Goal: Information Seeking & Learning: Learn about a topic

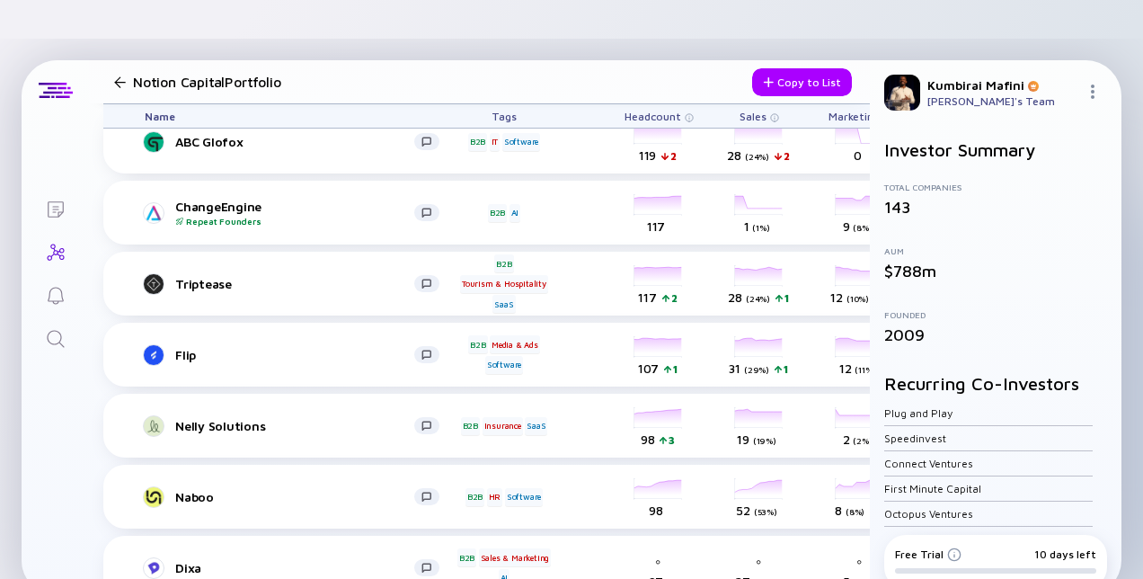
scroll to position [1184, 0]
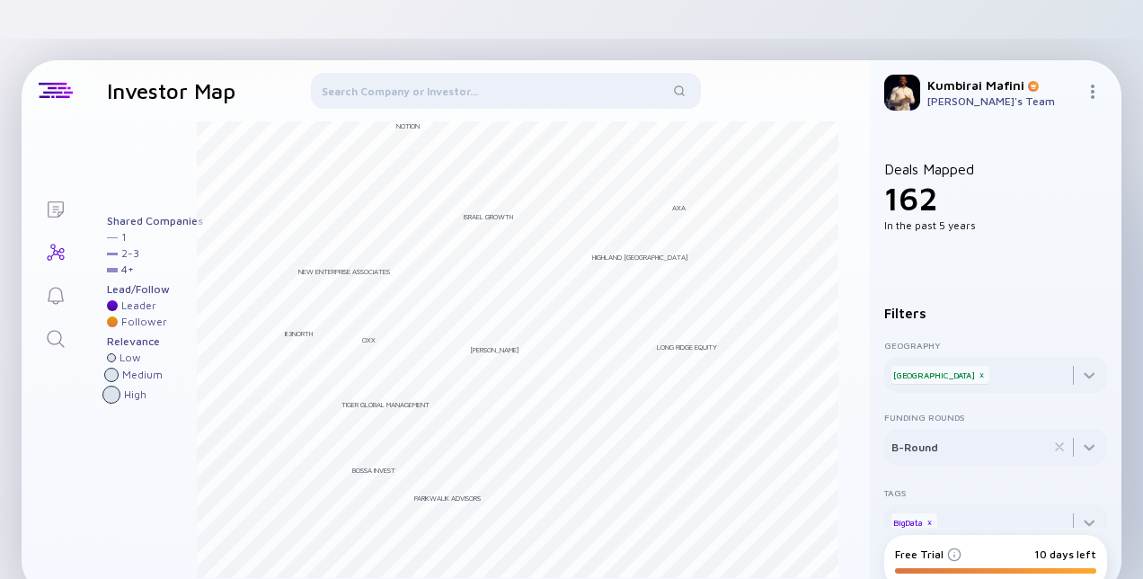
scroll to position [13, 0]
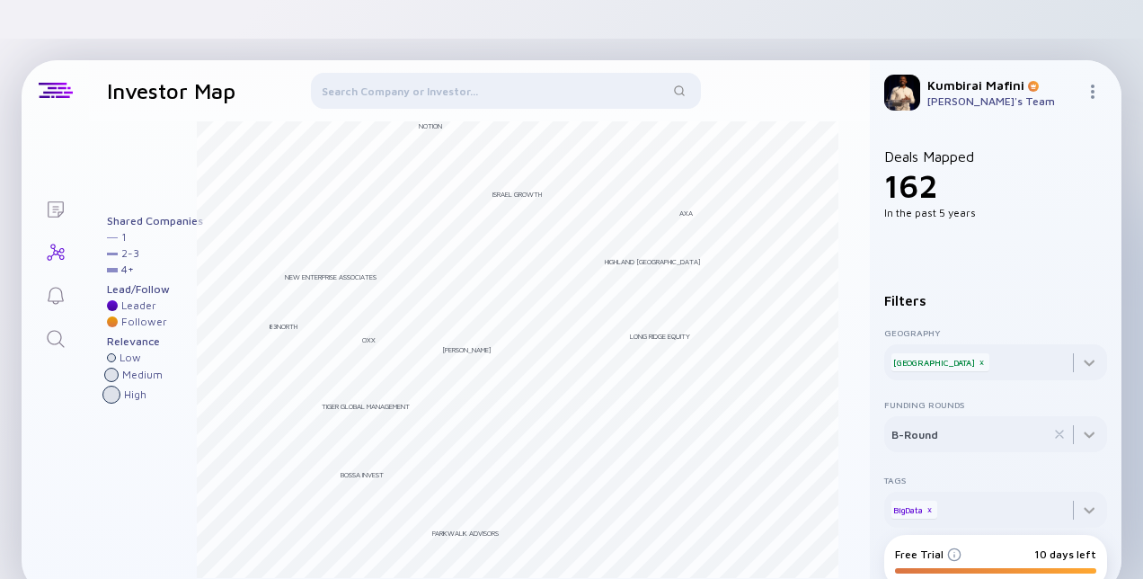
click at [428, 121] on div "Notion" at bounding box center [430, 125] width 23 height 9
click at [306, 272] on div "New Enterprise Associates" at bounding box center [331, 276] width 92 height 9
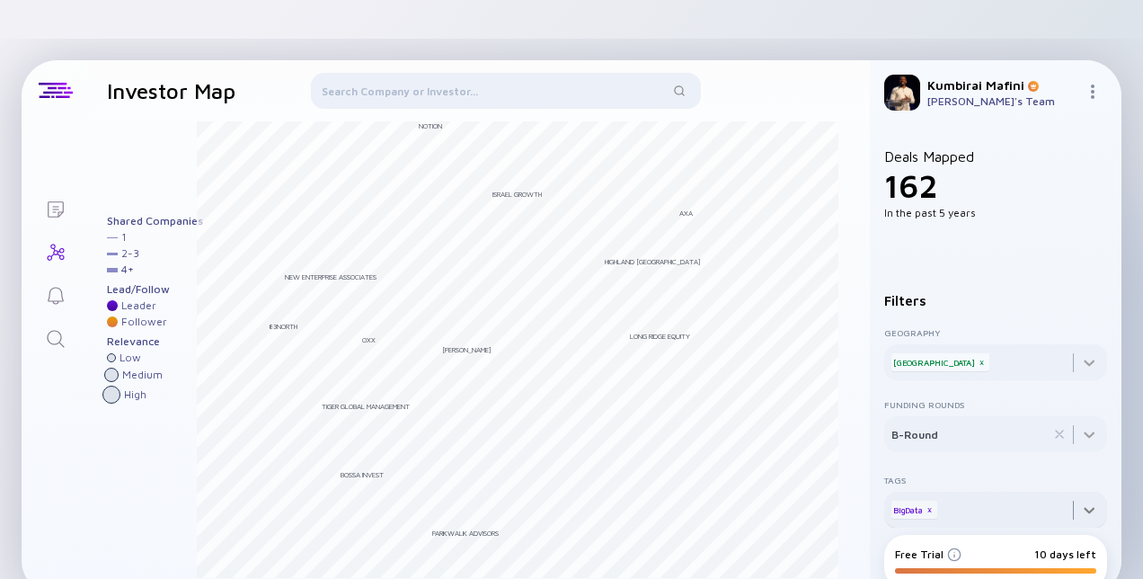
click at [1081, 380] on div at bounding box center [995, 352] width 223 height 58
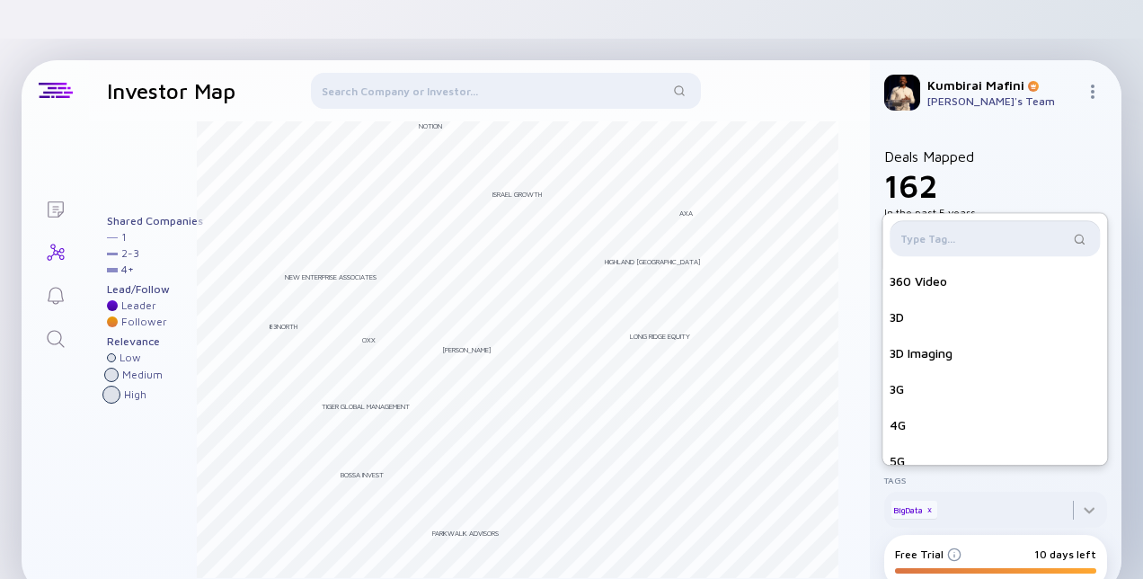
click at [982, 229] on input "text" at bounding box center [984, 238] width 168 height 18
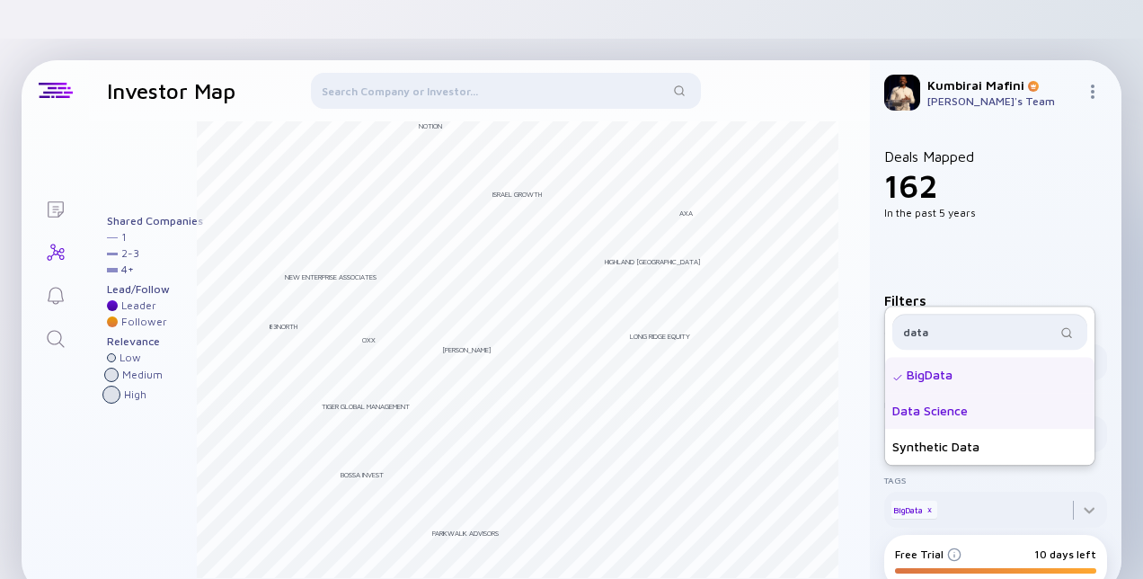
type input "data"
click at [945, 393] on div "Data Science" at bounding box center [989, 411] width 209 height 36
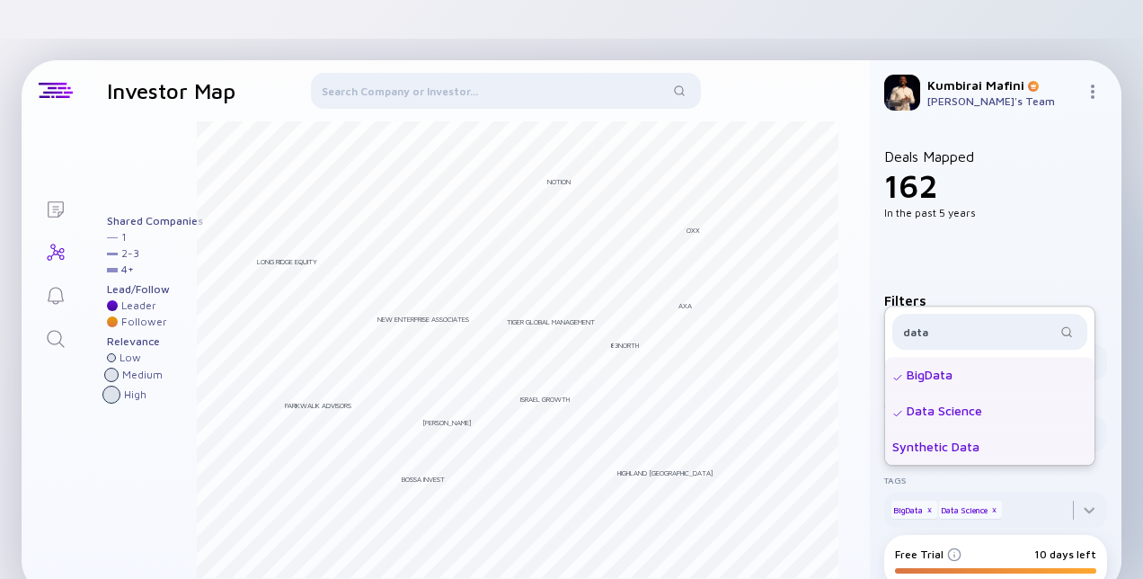
click at [935, 429] on div "Synthetic Data" at bounding box center [989, 447] width 209 height 36
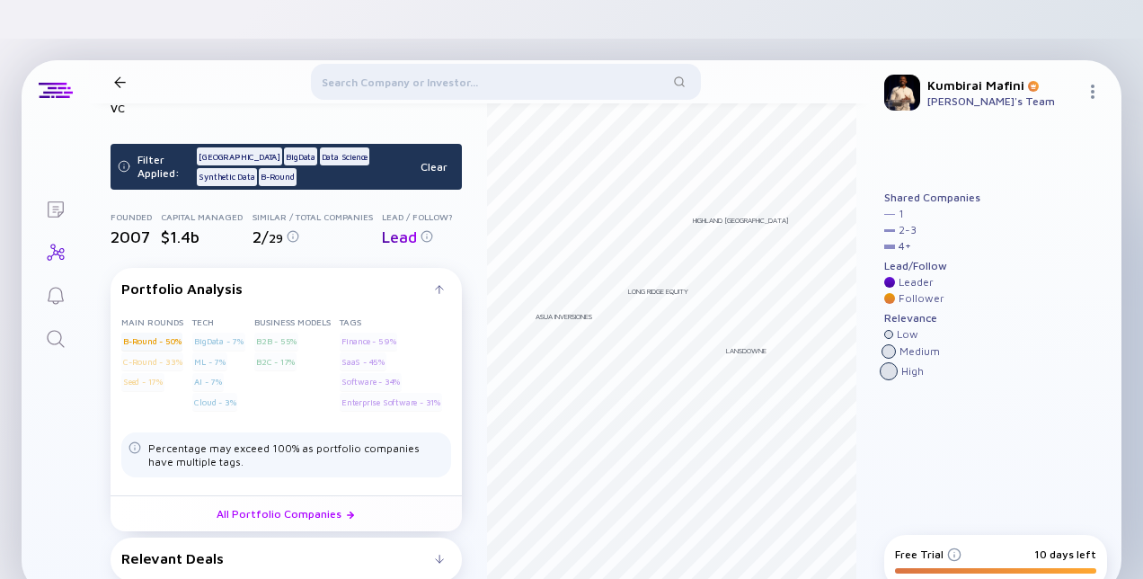
scroll to position [108, 0]
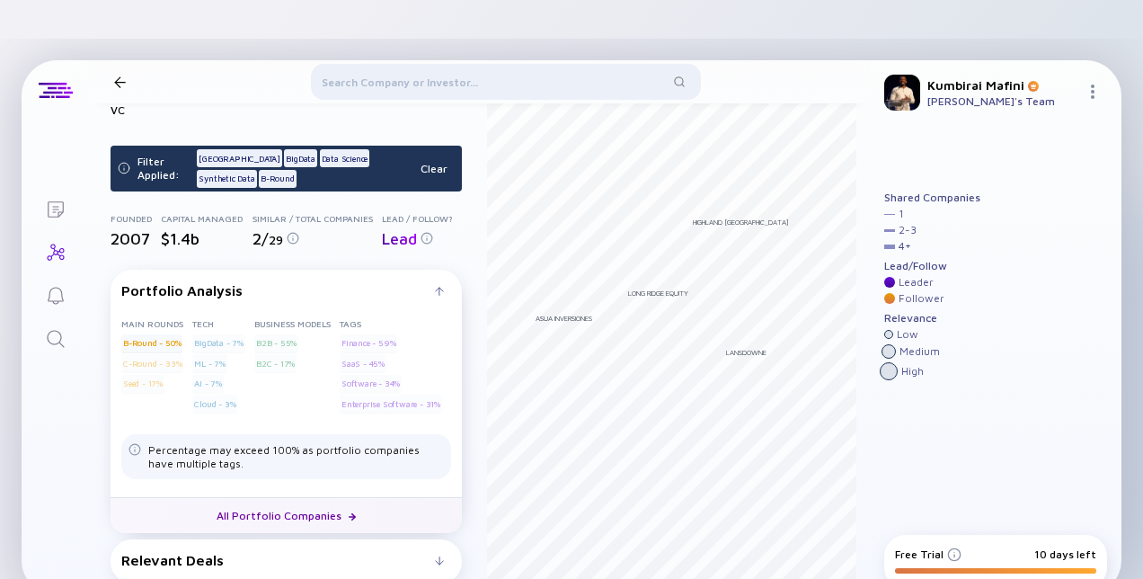
click at [316, 497] on link "All Portfolio Companies" at bounding box center [286, 515] width 351 height 36
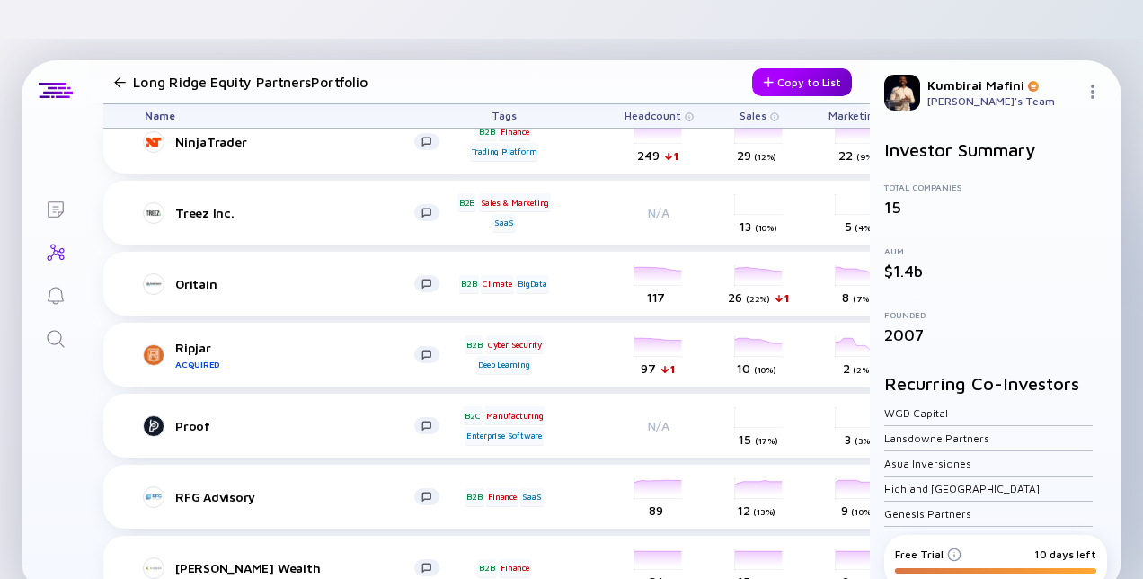
click at [767, 68] on div "Copy to List" at bounding box center [802, 82] width 100 height 28
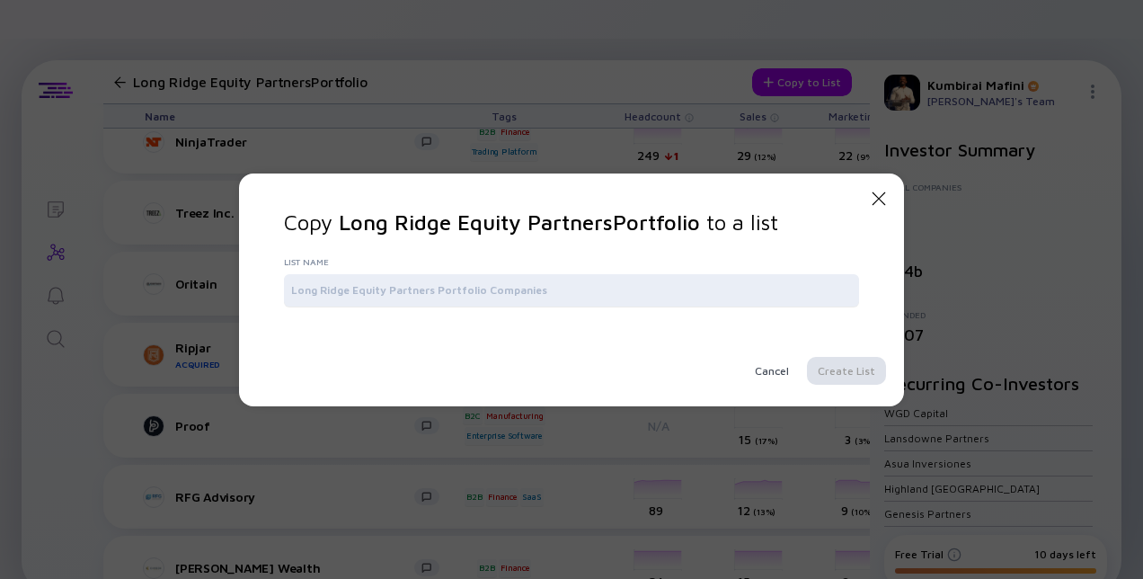
click at [648, 278] on div at bounding box center [571, 290] width 575 height 32
click at [520, 313] on div "List Name" at bounding box center [571, 285] width 575 height 58
click at [474, 284] on input "text" at bounding box center [571, 290] width 561 height 18
type input "Longridge Equity"
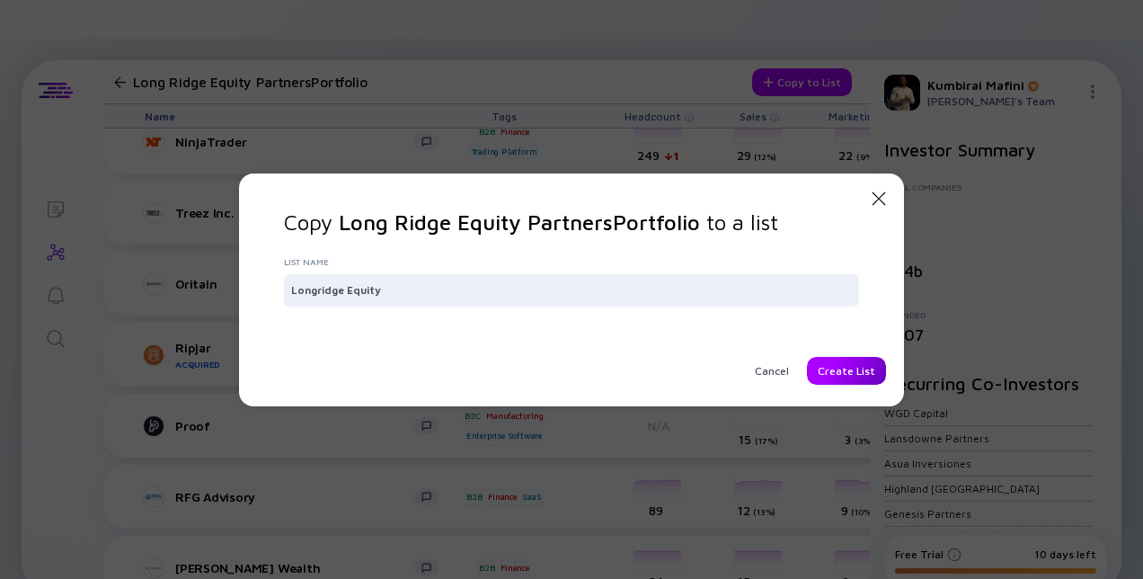
click at [831, 366] on div "Create List" at bounding box center [846, 371] width 79 height 28
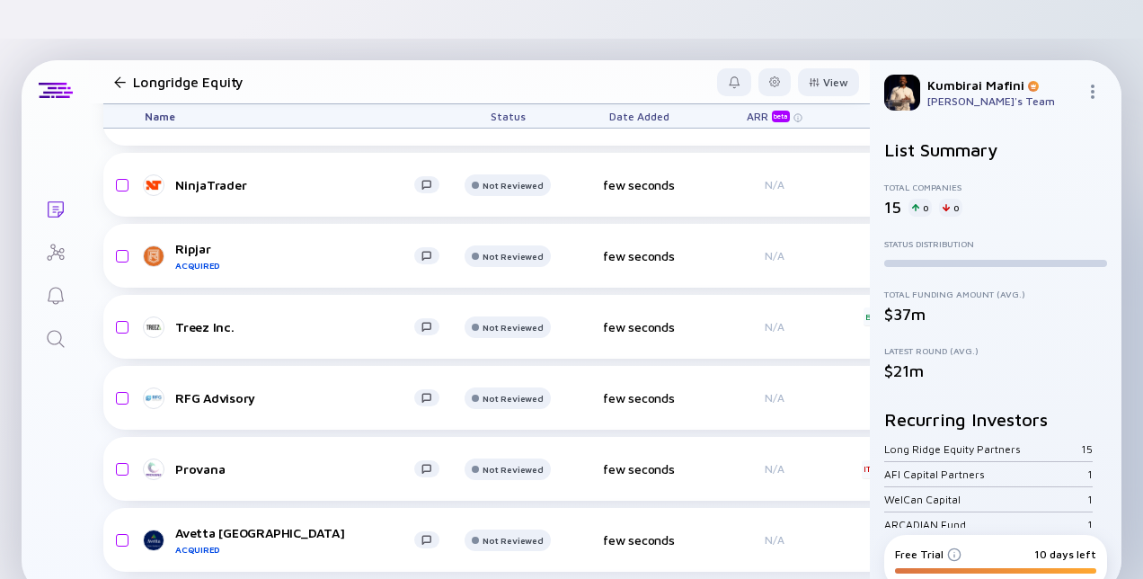
click at [121, 76] on div at bounding box center [120, 82] width 12 height 12
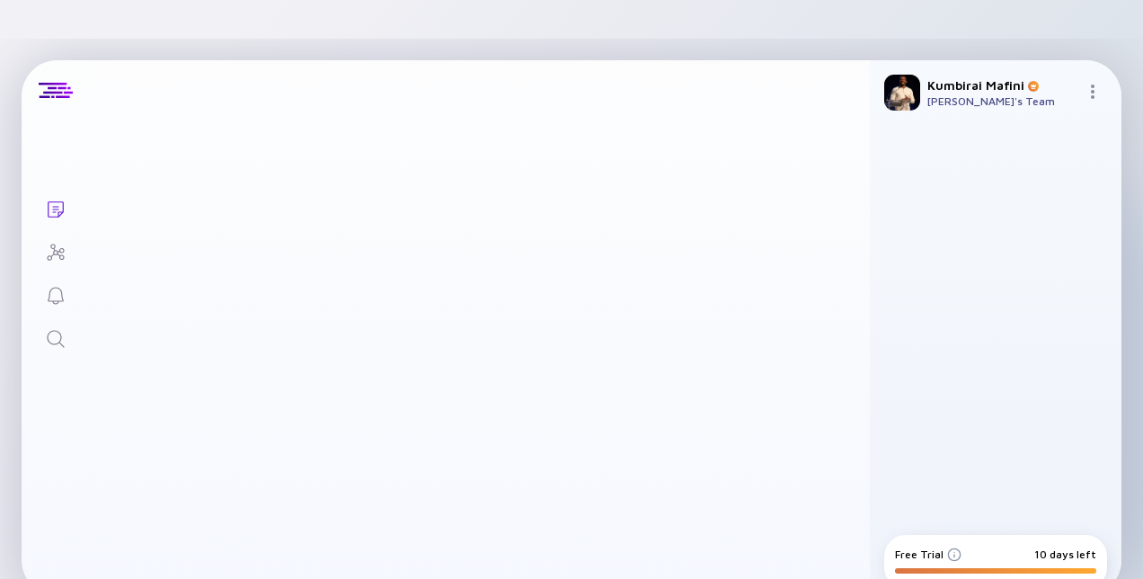
scroll to position [108, 0]
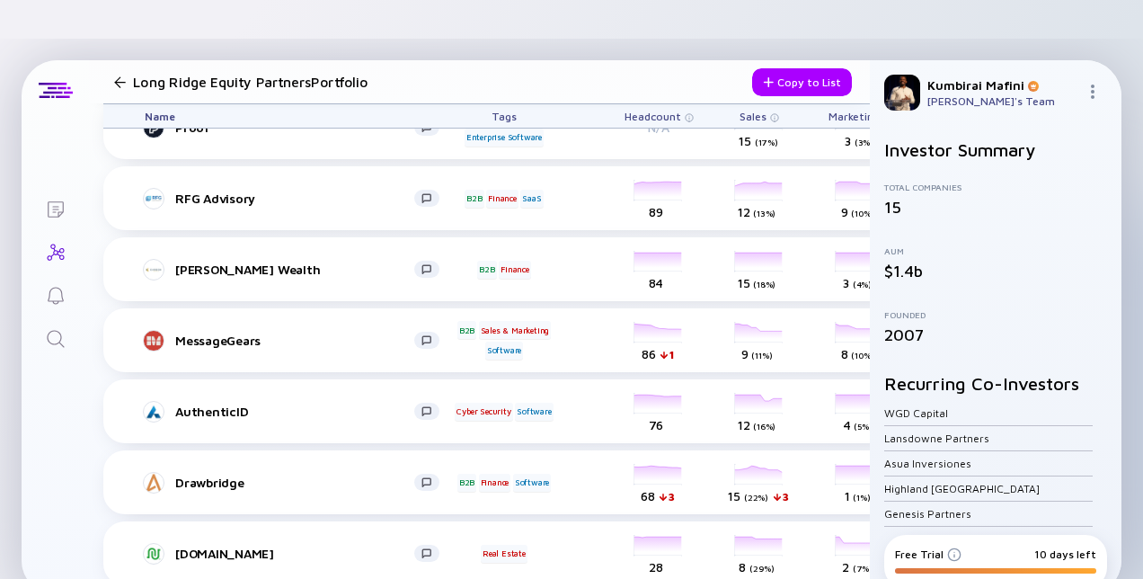
scroll to position [403, 0]
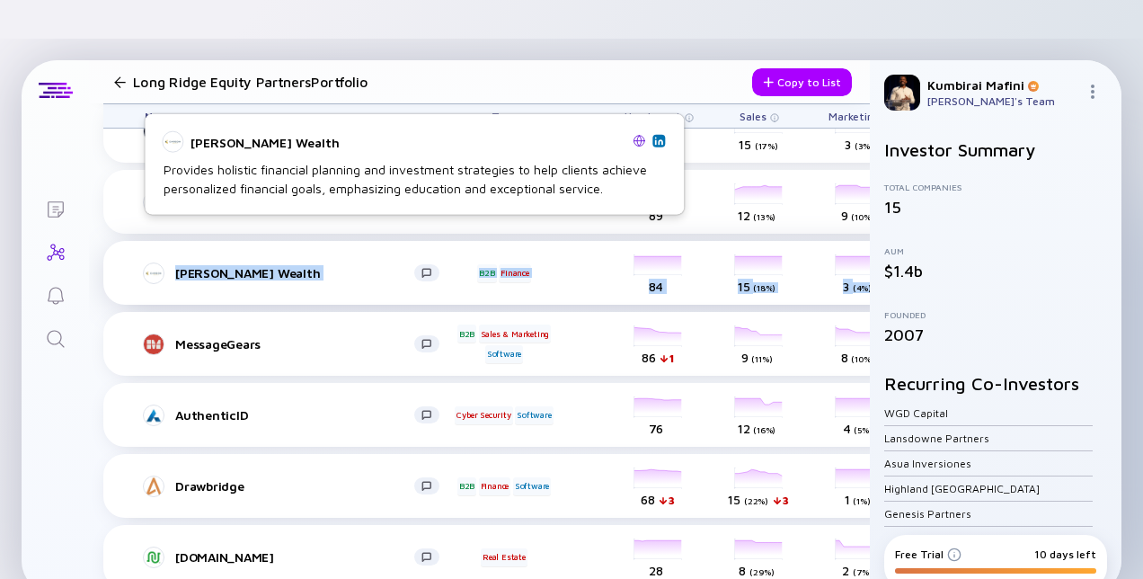
drag, startPoint x: 296, startPoint y: 248, endPoint x: 165, endPoint y: 230, distance: 131.5
click at [165, 241] on div "[PERSON_NAME] Wealth B2B Finance headcount-[PERSON_NAME]-wealth-management-grou…" at bounding box center [737, 273] width 1269 height 64
drag, startPoint x: 165, startPoint y: 230, endPoint x: 200, endPoint y: 234, distance: 35.2
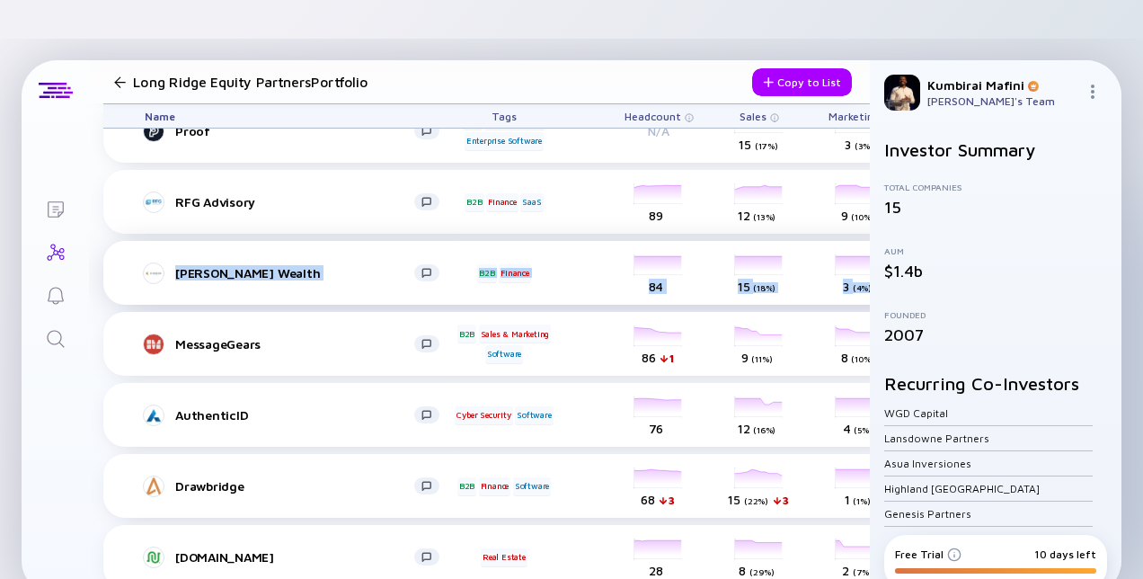
copy div "[PERSON_NAME] Wealth B2B Finance headcount-[PERSON_NAME]-wealth-management-grou…"
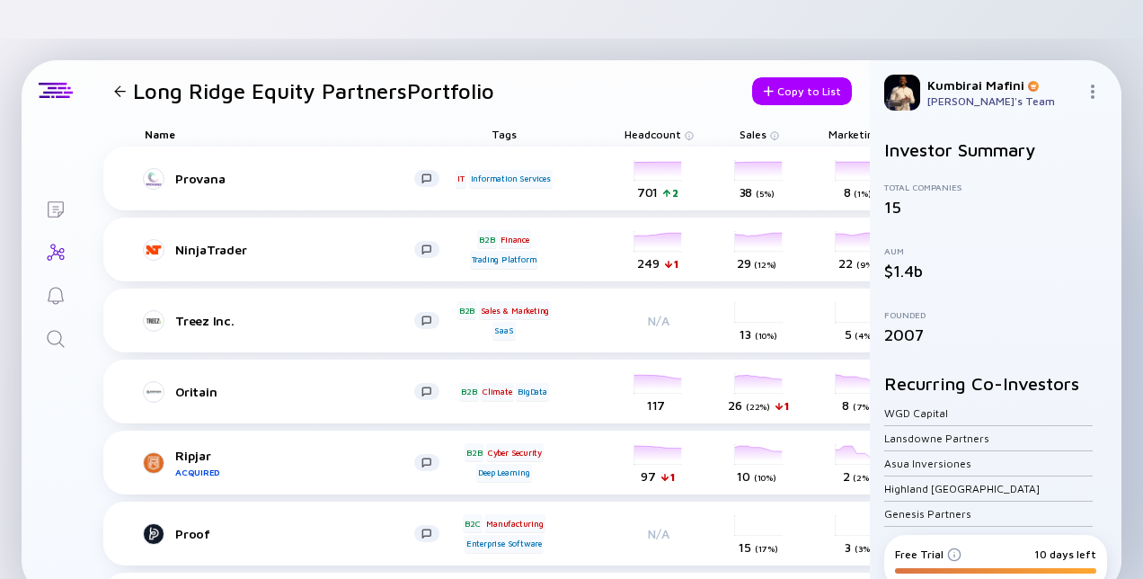
scroll to position [0, 537]
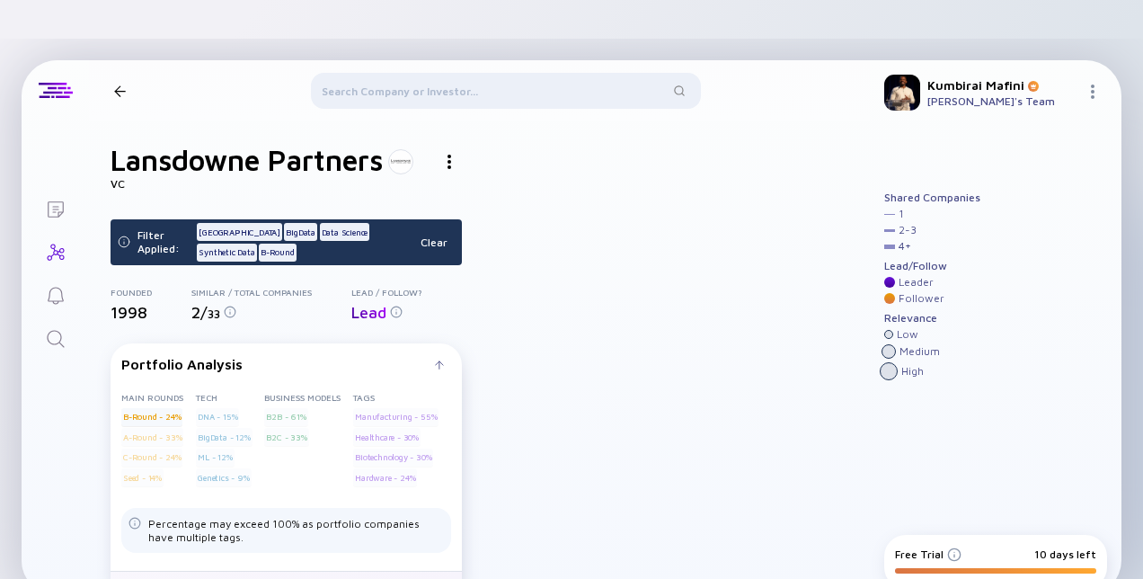
click at [291, 571] on link "All Portfolio Companies" at bounding box center [286, 589] width 351 height 36
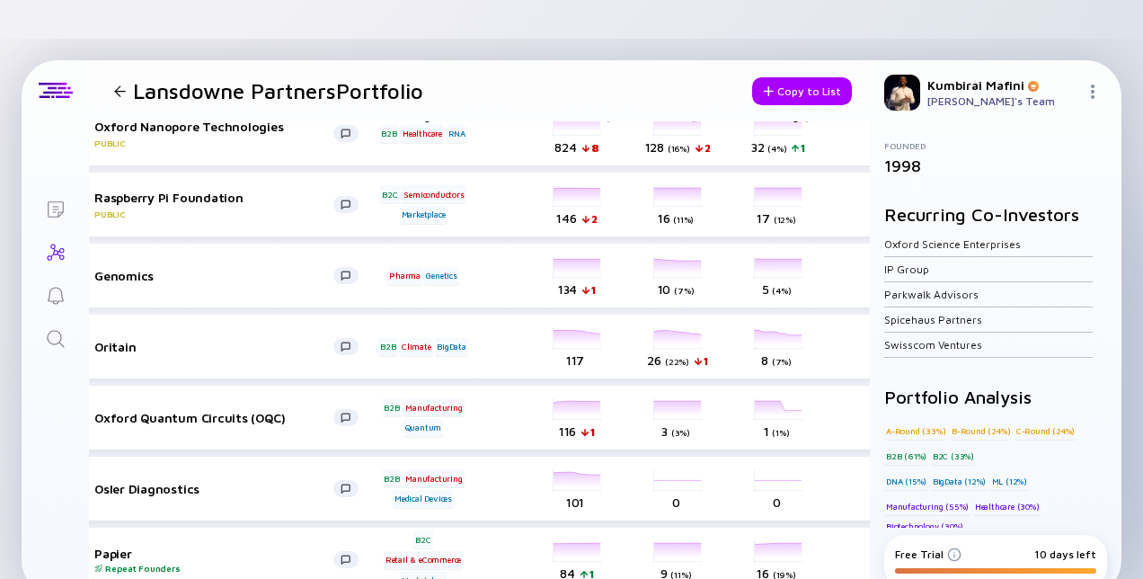
scroll to position [45, 0]
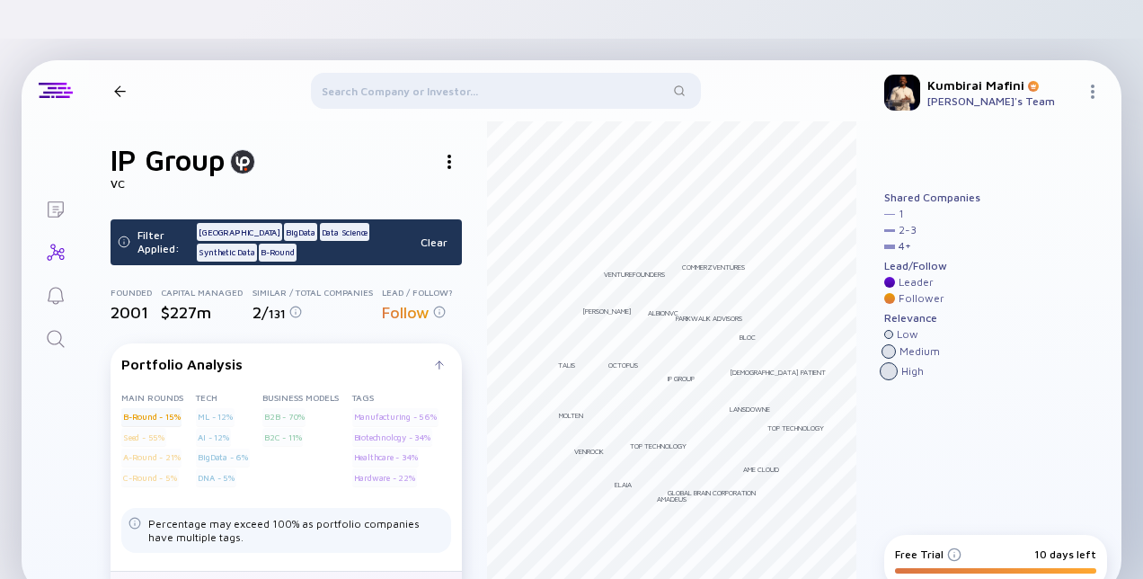
click at [315, 571] on link "All Portfolio Companies" at bounding box center [286, 589] width 351 height 36
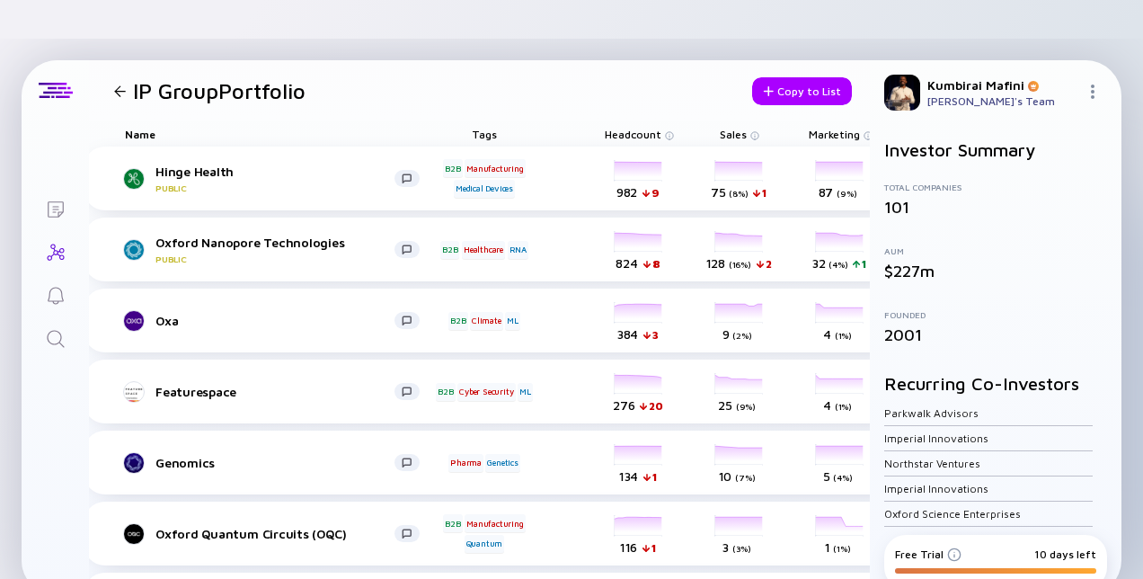
scroll to position [0, 19]
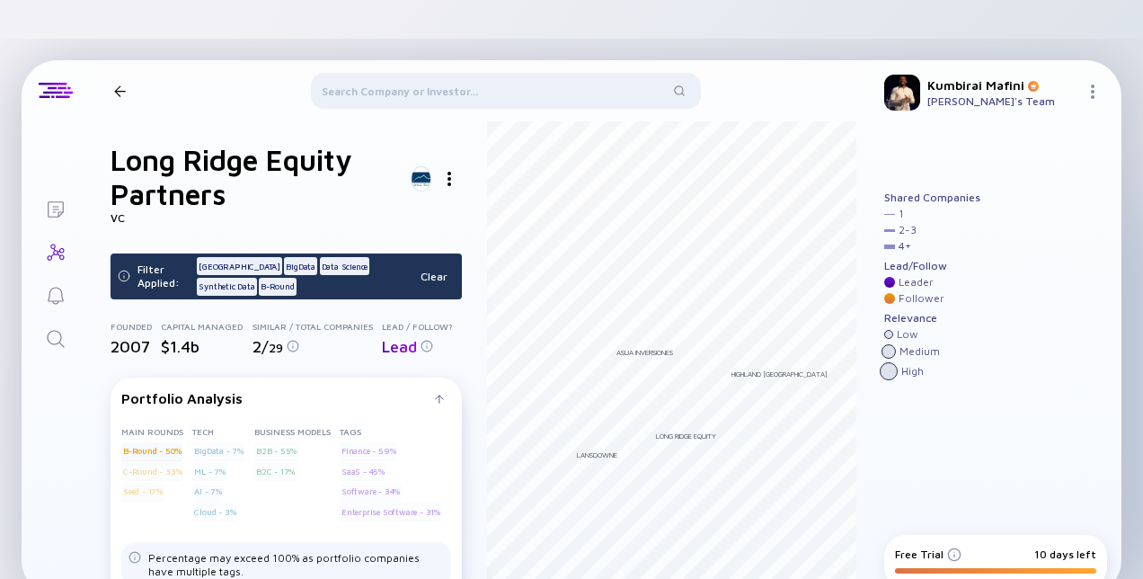
click at [248, 278] on div "Synthetic Data" at bounding box center [226, 287] width 59 height 18
drag, startPoint x: 214, startPoint y: 242, endPoint x: 169, endPoint y: 243, distance: 44.9
click at [169, 253] on div "Filter Applied: [GEOGRAPHIC_DATA] BigData Data Science Synthetic Data B-Round" at bounding box center [275, 276] width 276 height 46
click at [126, 270] on img at bounding box center [124, 276] width 13 height 13
click at [289, 278] on div "B-Round" at bounding box center [278, 287] width 38 height 18
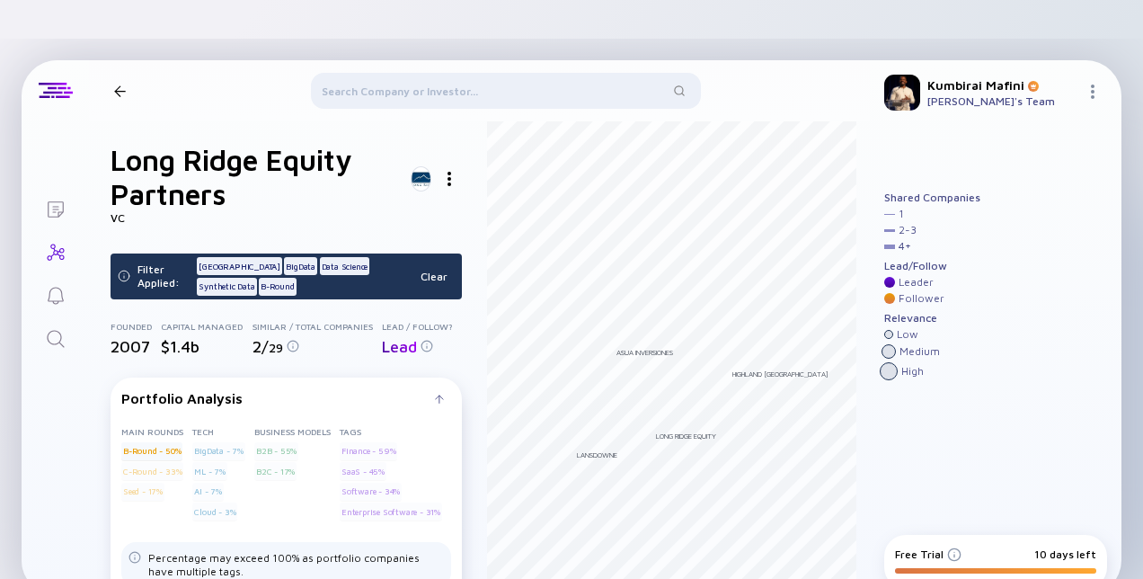
click at [242, 278] on div "Synthetic Data" at bounding box center [226, 287] width 59 height 18
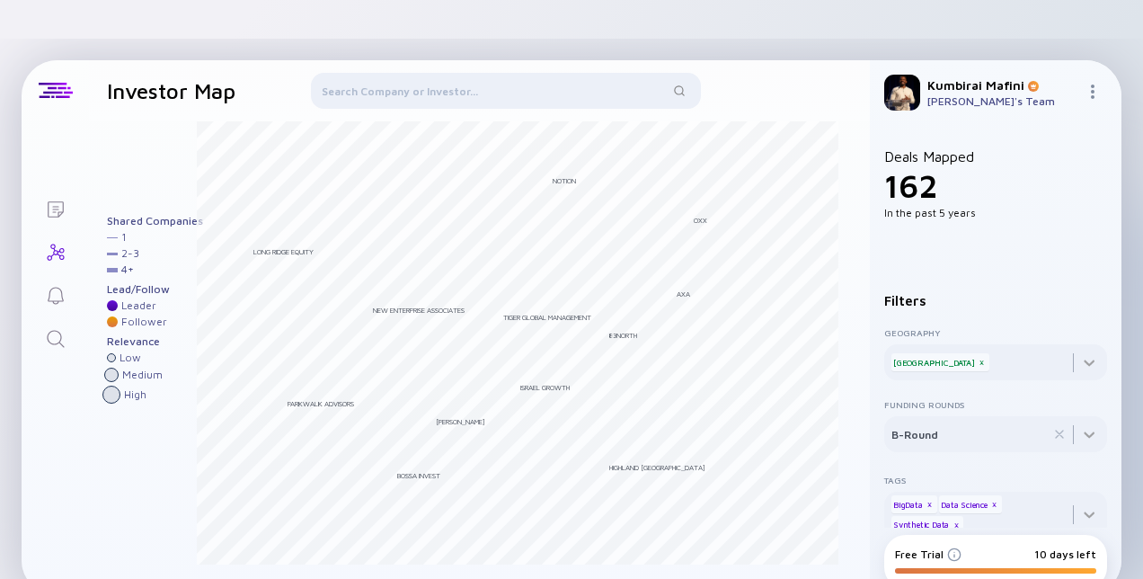
scroll to position [23, 0]
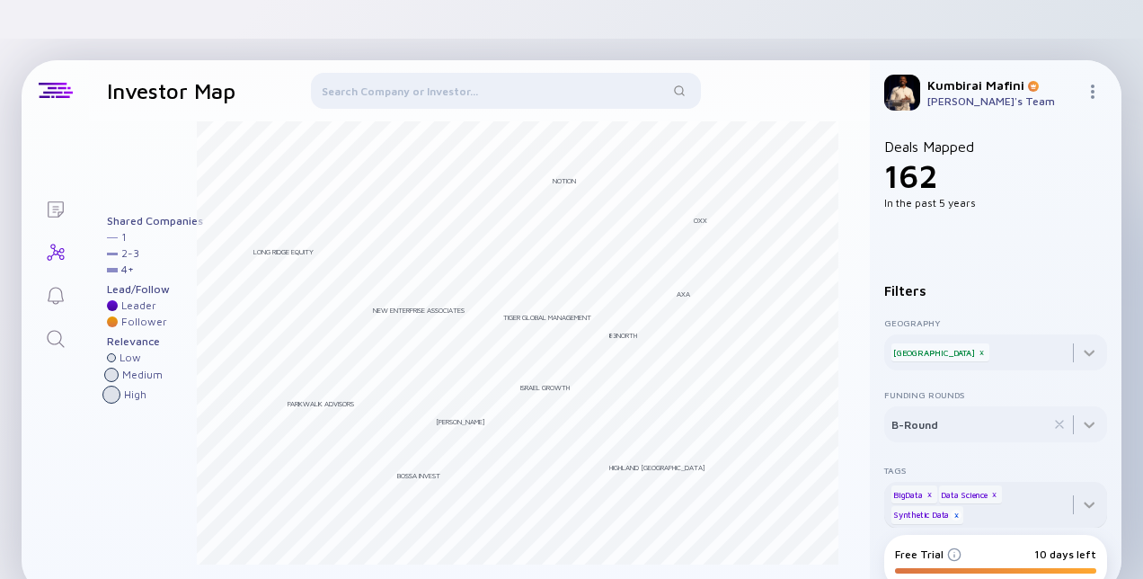
click at [953, 510] on div "x" at bounding box center [956, 515] width 11 height 11
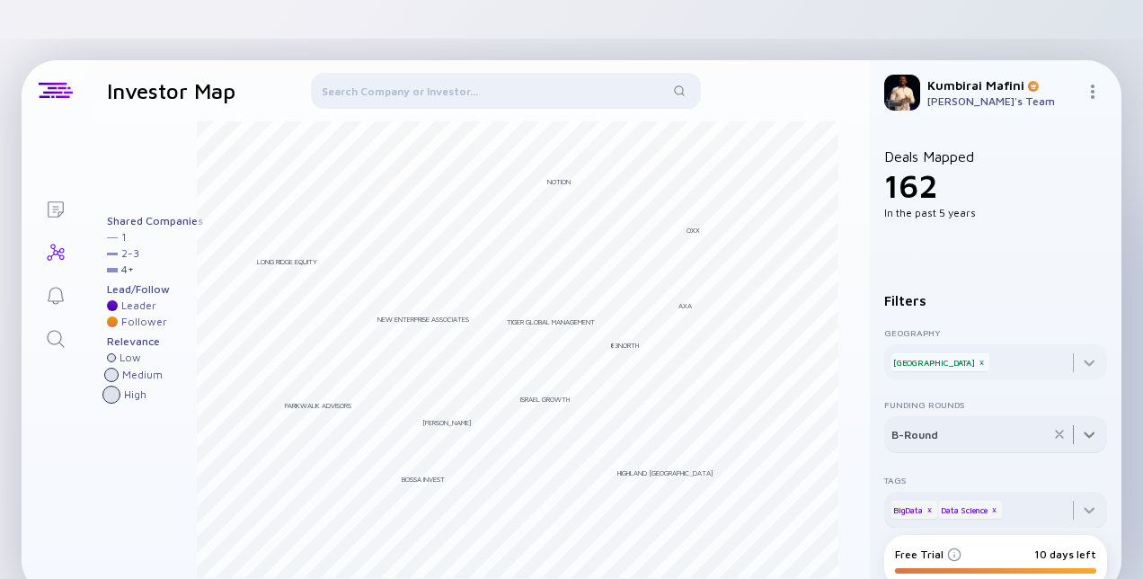
click at [1091, 416] on div at bounding box center [995, 434] width 223 height 36
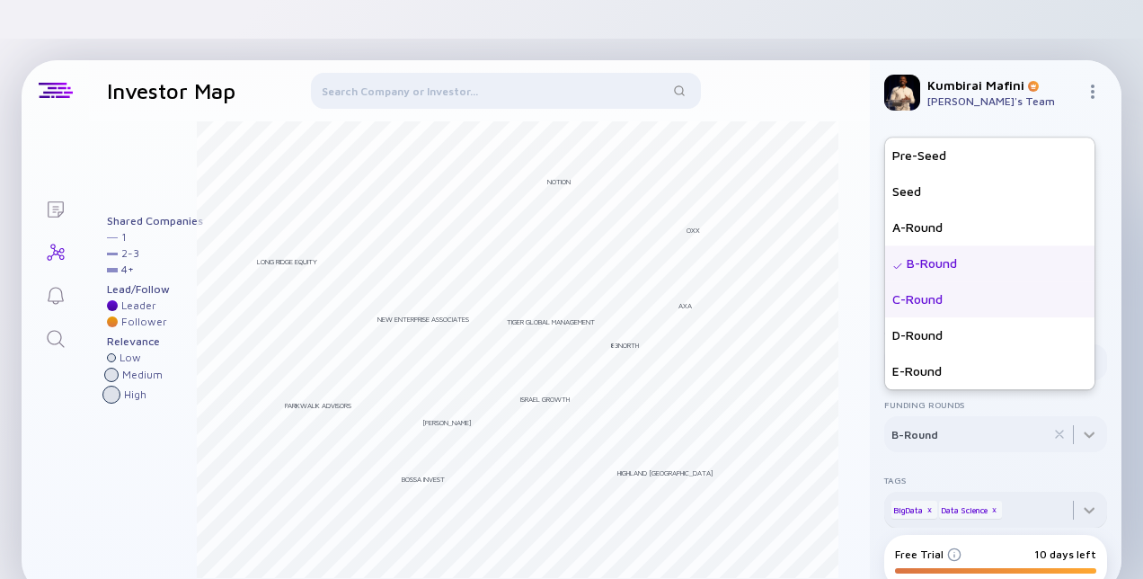
click at [927, 281] on div "C-Round" at bounding box center [989, 299] width 209 height 36
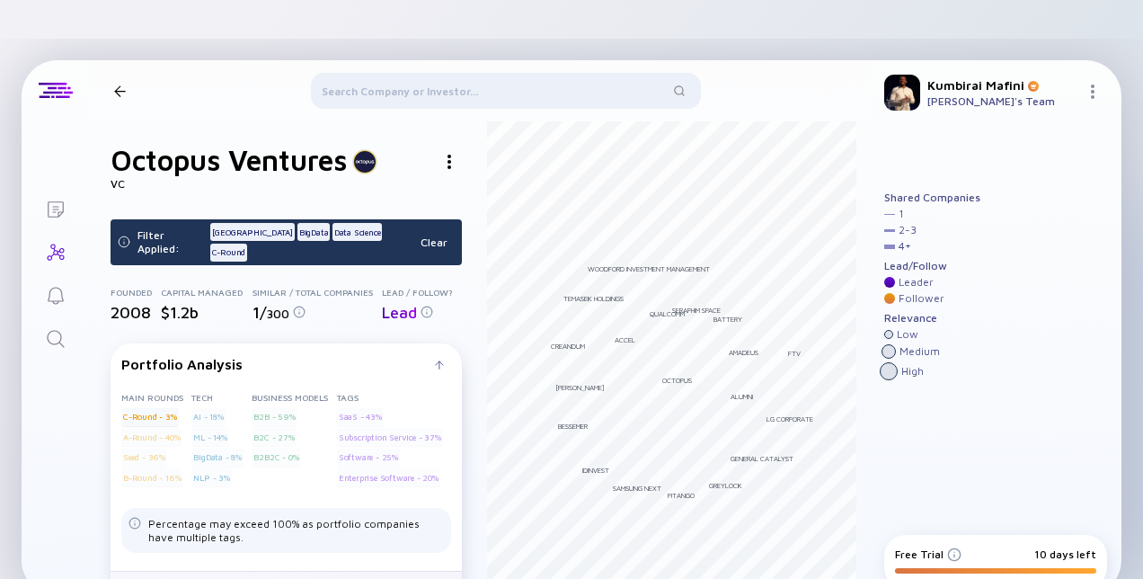
click at [329, 571] on link "All Portfolio Companies" at bounding box center [286, 589] width 351 height 36
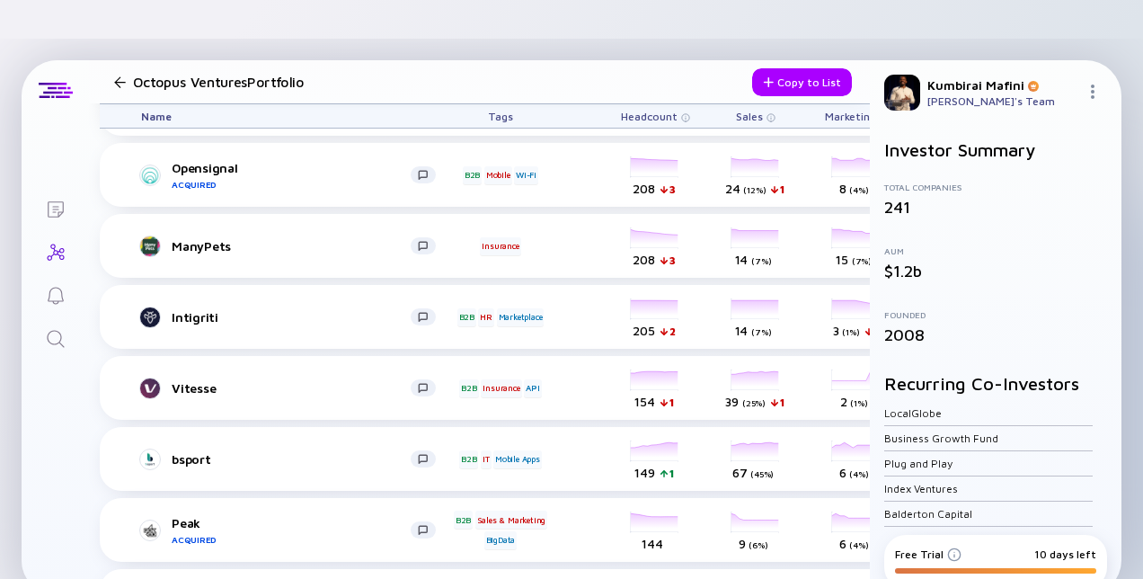
scroll to position [288, 0]
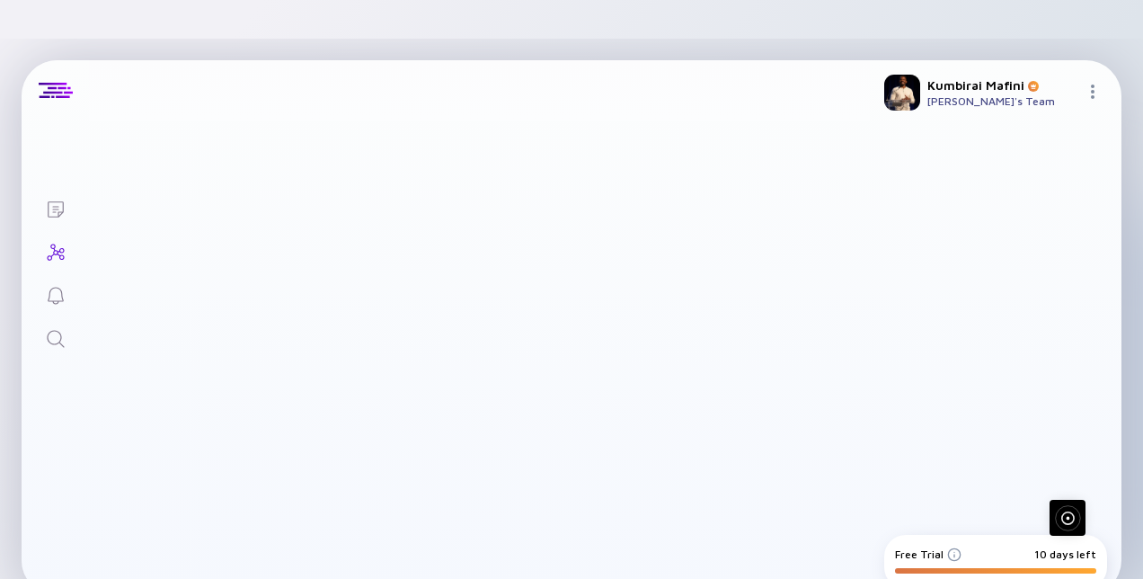
scroll to position [108, 0]
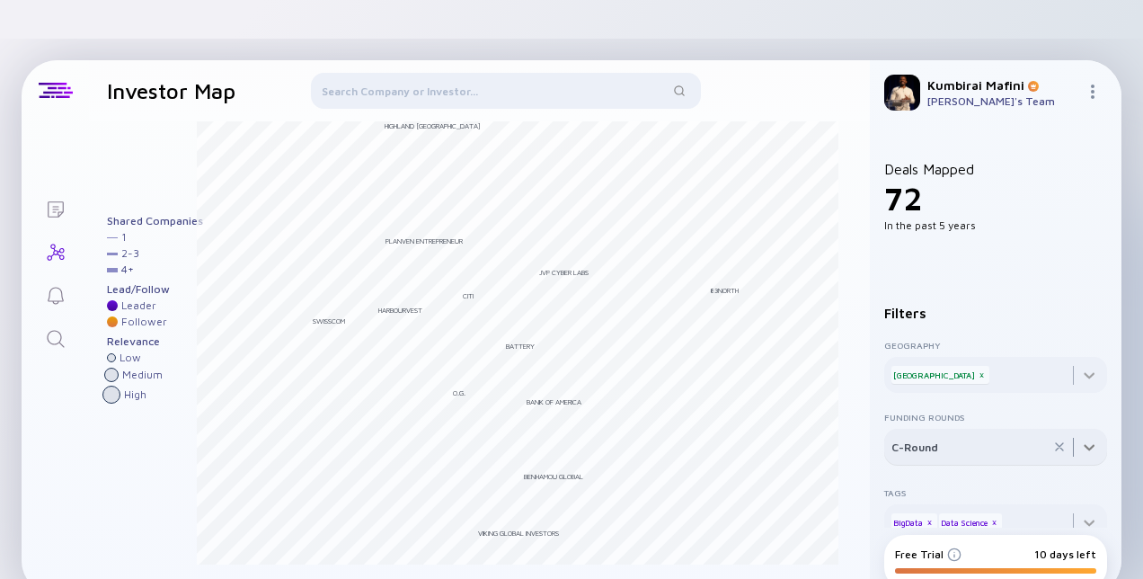
click at [1074, 429] on div at bounding box center [995, 447] width 223 height 36
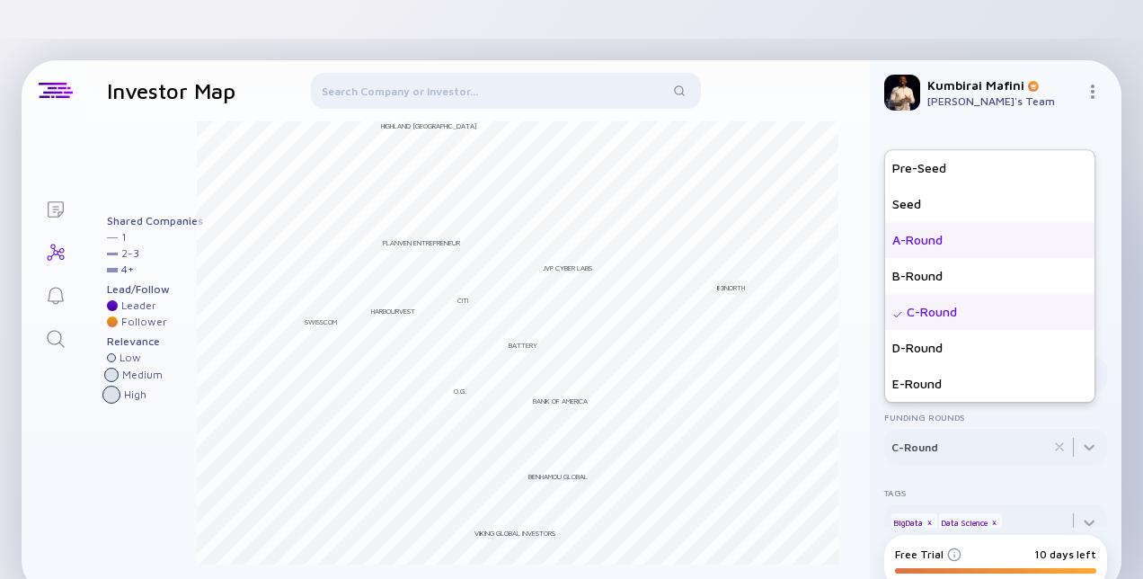
click at [918, 222] on div "A-Round" at bounding box center [989, 240] width 209 height 36
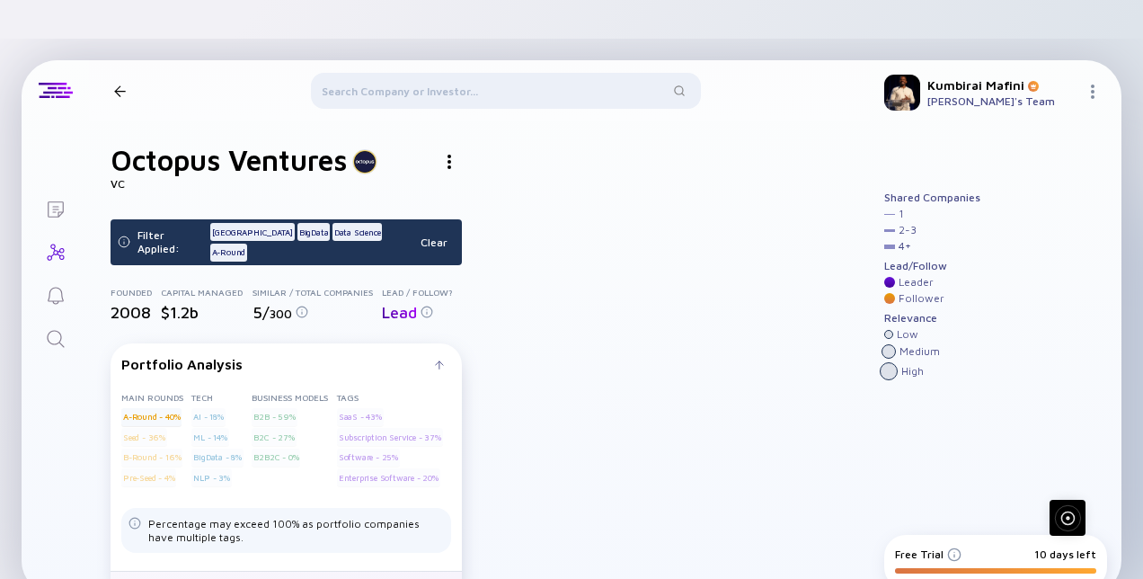
click at [294, 571] on link "All Portfolio Companies" at bounding box center [286, 589] width 351 height 36
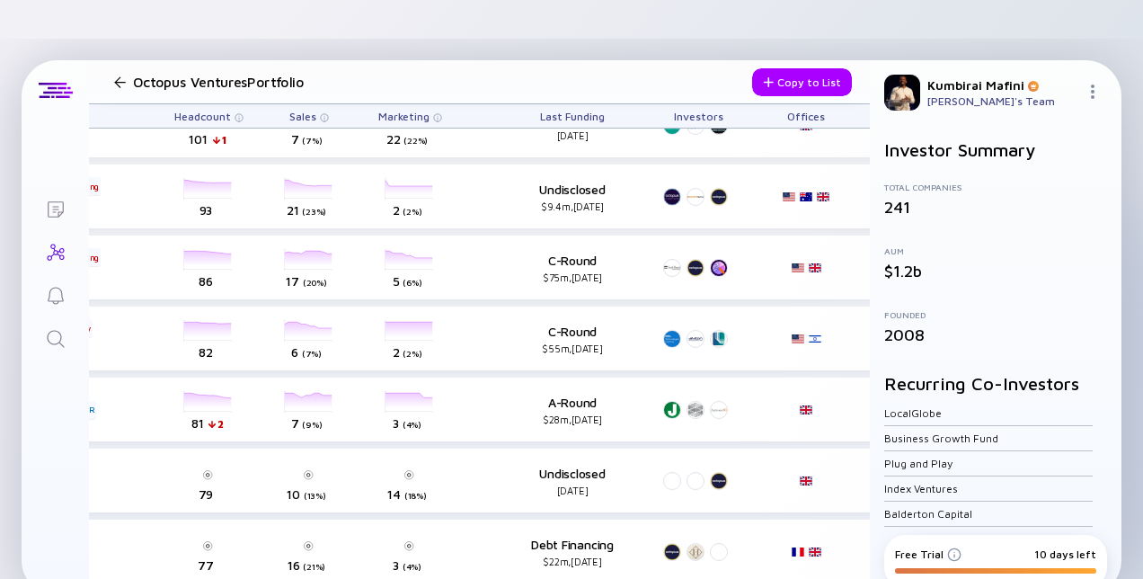
scroll to position [1480, 450]
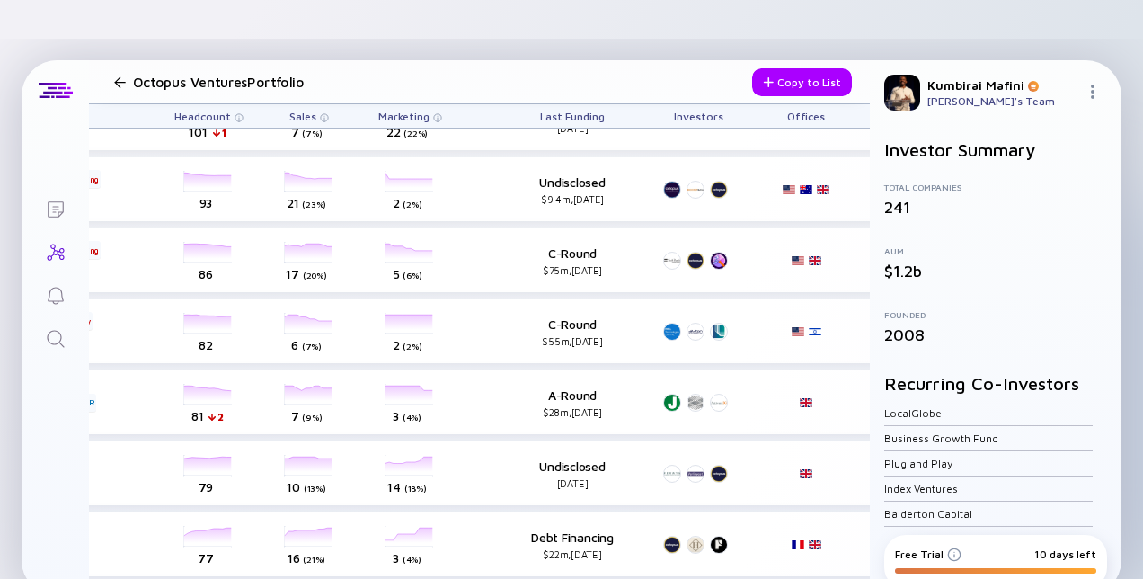
drag, startPoint x: 670, startPoint y: 541, endPoint x: 638, endPoint y: 544, distance: 31.6
click at [638, 544] on div "Octopus Ventures Portfolio Copy to List Name Tags Headcount Sales Marketing Las…" at bounding box center [479, 328] width 781 height 536
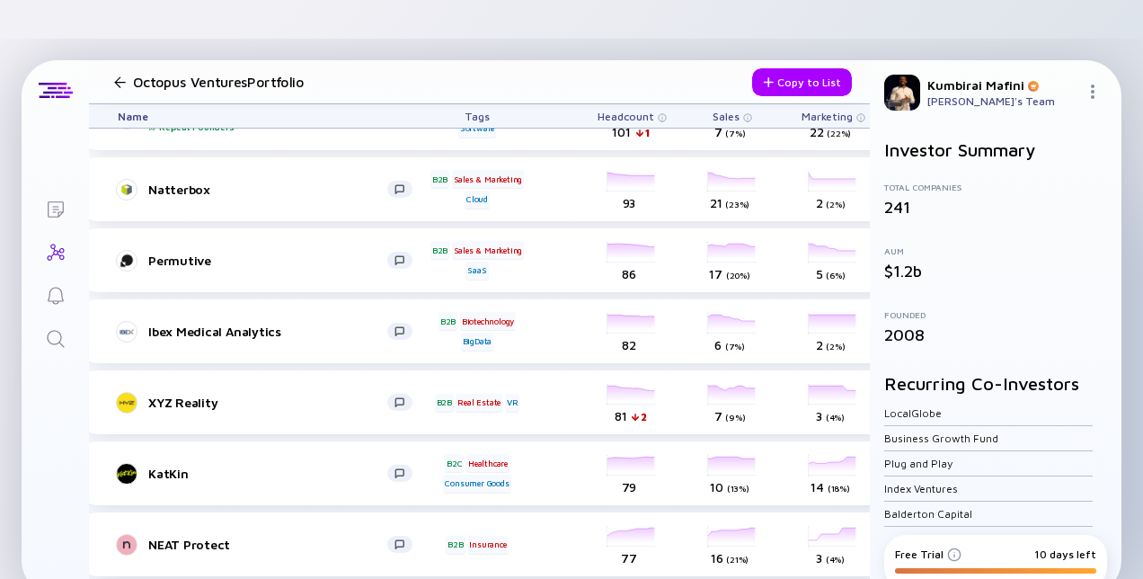
scroll to position [1480, 0]
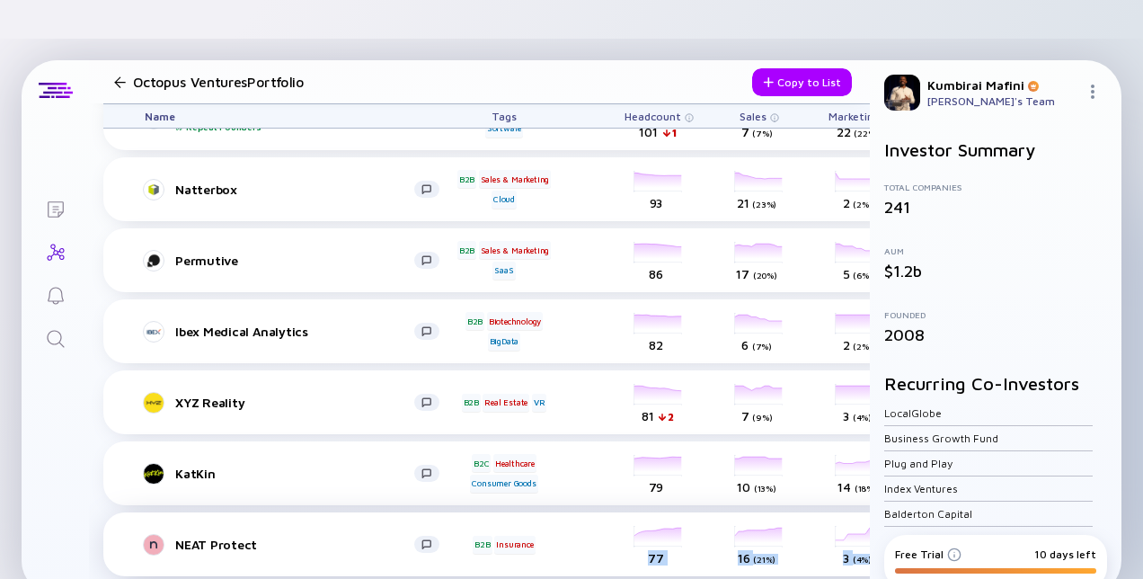
drag, startPoint x: 520, startPoint y: 519, endPoint x: 626, endPoint y: 525, distance: 106.2
click at [626, 525] on div "NEAT Protect B2B Insurance headcount-neat-protect 77 Headcount salesColumn-neat…" at bounding box center [737, 544] width 1269 height 64
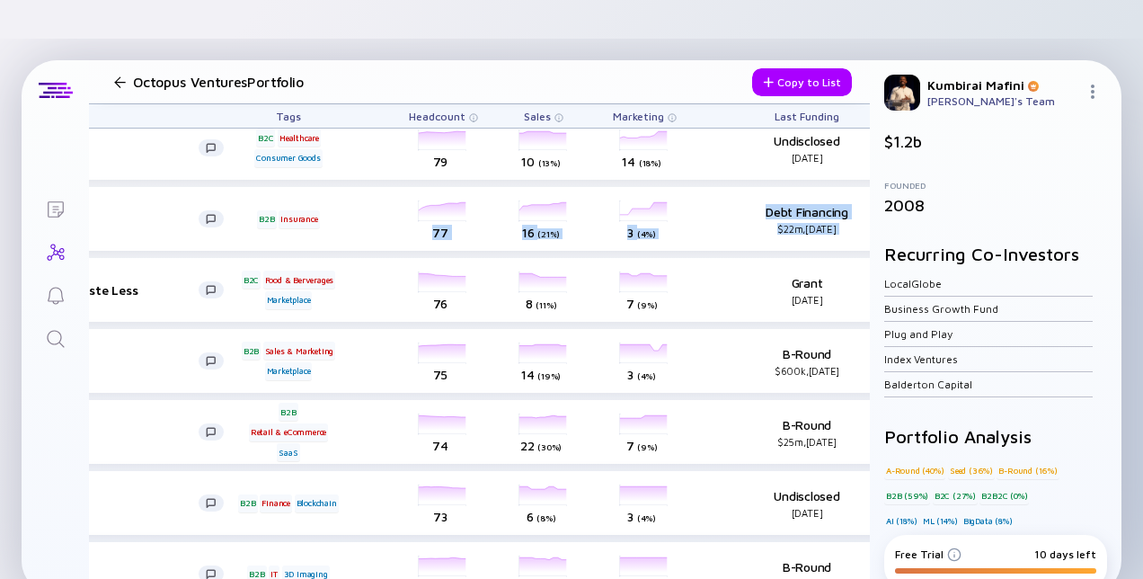
scroll to position [1805, 0]
